Goal: Task Accomplishment & Management: Complete application form

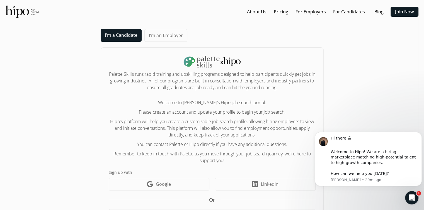
click at [119, 33] on link "I'm a Candidate" at bounding box center [121, 35] width 41 height 13
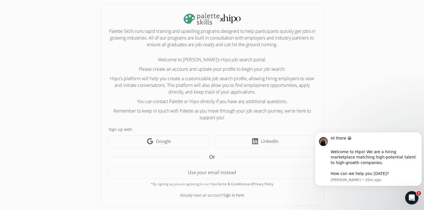
scroll to position [44, 0]
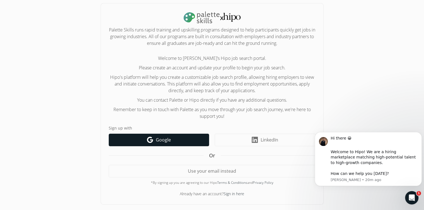
click at [154, 141] on link "Google icon Google" at bounding box center [159, 140] width 100 height 13
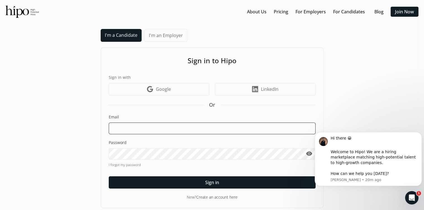
click at [128, 130] on input at bounding box center [212, 129] width 207 height 12
type input "chrisharman007@gmail.com"
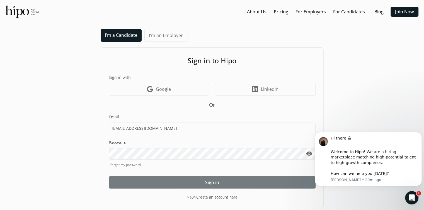
click at [197, 179] on div at bounding box center [212, 182] width 207 height 12
